Goal: Navigation & Orientation: Find specific page/section

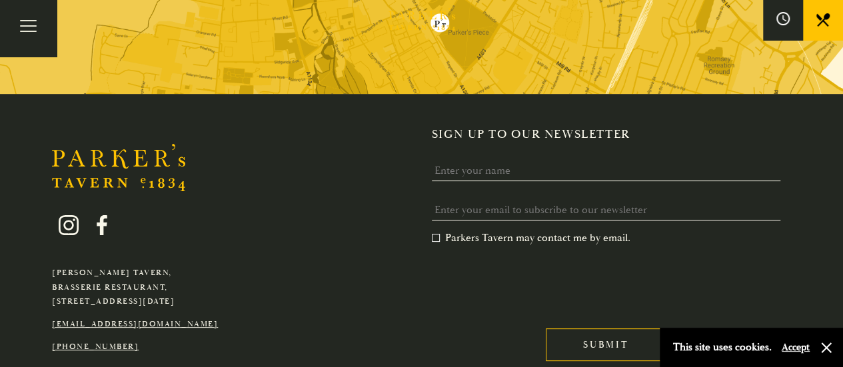
scroll to position [2657, 0]
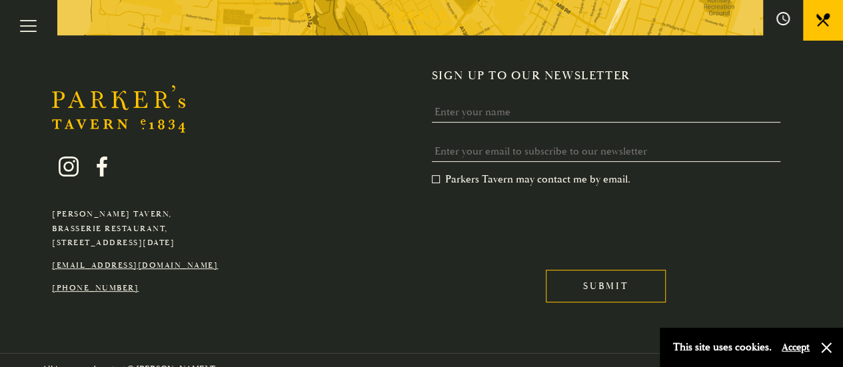
click at [818, 17] on icon at bounding box center [822, 19] width 13 height 13
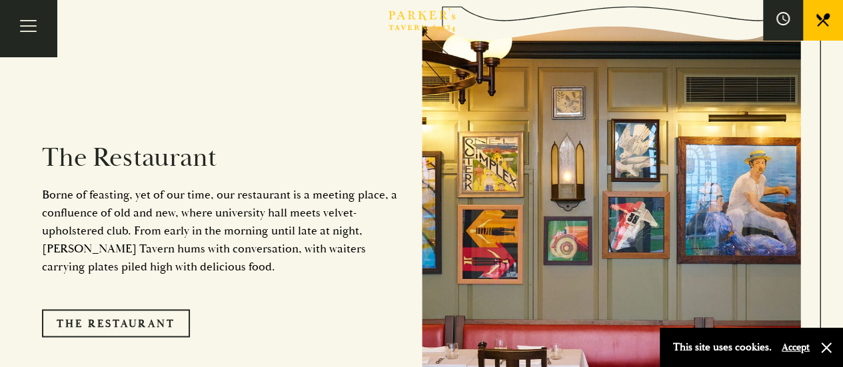
scroll to position [992, 0]
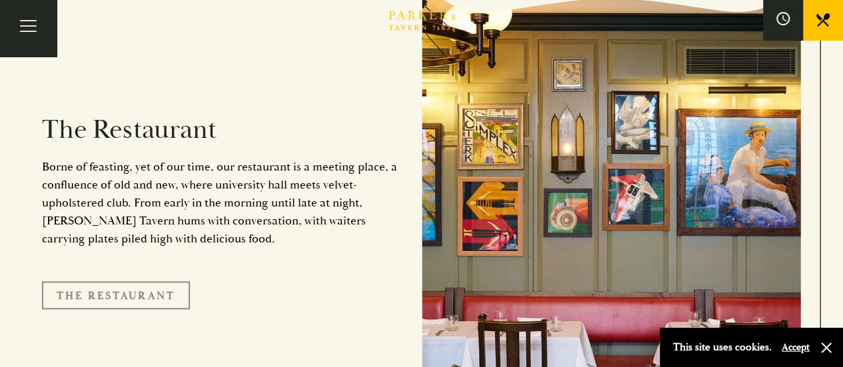
click at [120, 281] on link "The Restaurant" at bounding box center [116, 295] width 148 height 28
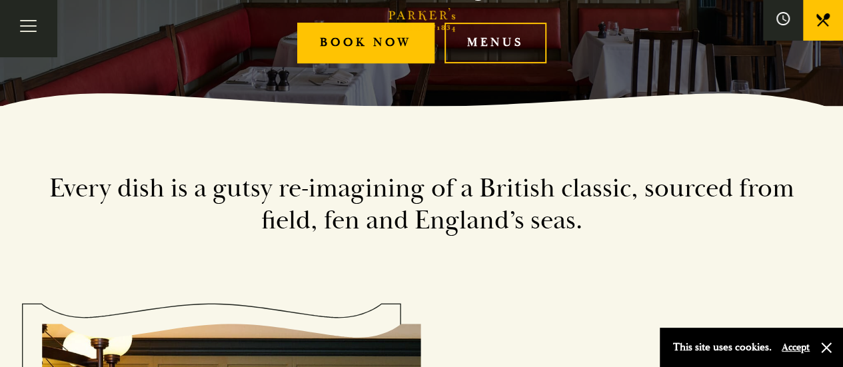
scroll to position [267, 0]
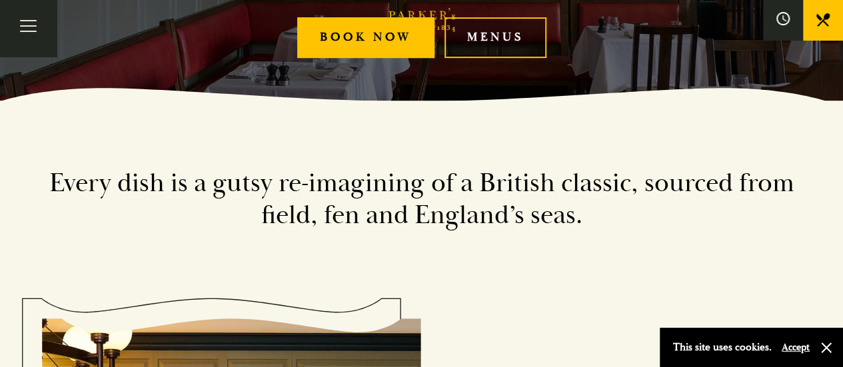
click at [510, 27] on link "Menus" at bounding box center [495, 37] width 102 height 41
